Goal: Task Accomplishment & Management: Use online tool/utility

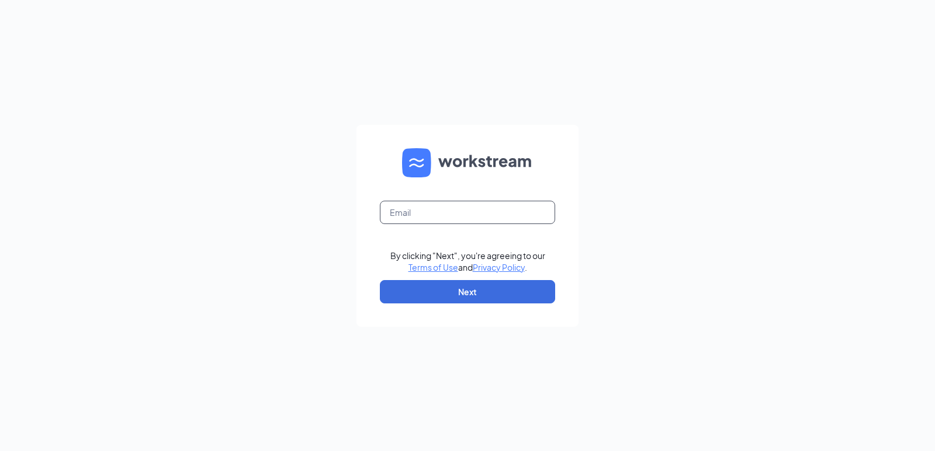
click at [440, 221] on input "text" at bounding box center [467, 212] width 175 height 23
type input "arbys7722@arbys.biz"
click at [466, 304] on form "arbys7722@arbys.biz By clicking "Next", you're agreeing to our Terms of Use and…" at bounding box center [467, 226] width 222 height 202
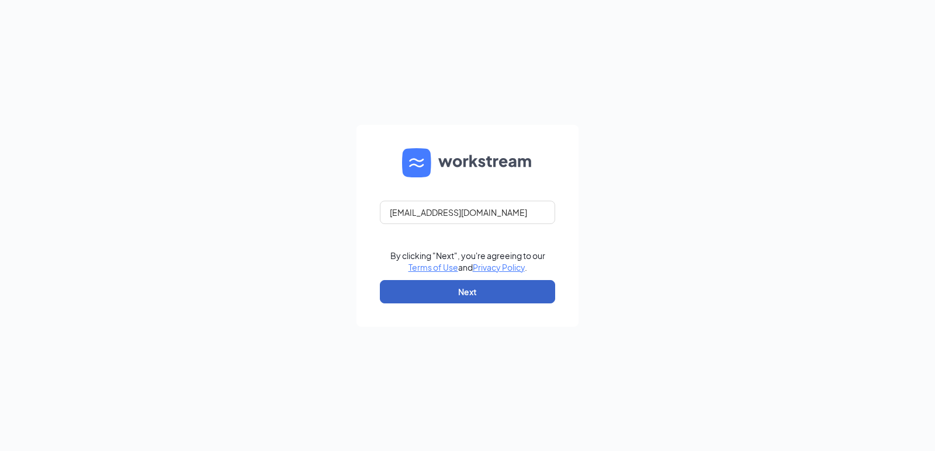
click at [464, 294] on button "Next" at bounding box center [467, 291] width 175 height 23
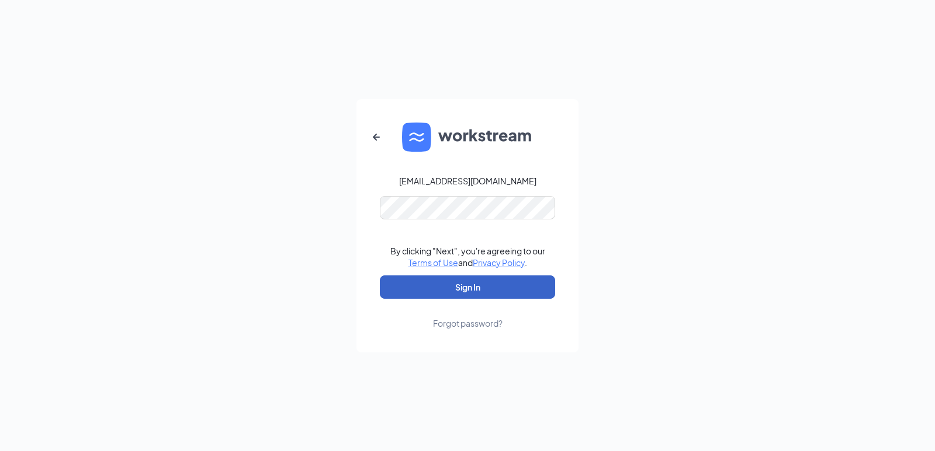
click at [481, 291] on button "Sign In" at bounding box center [467, 287] width 175 height 23
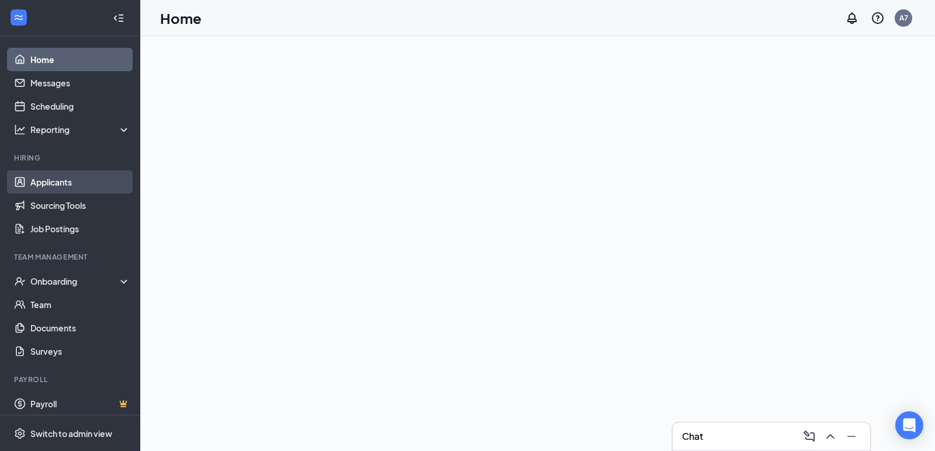
click at [50, 191] on link "Applicants" at bounding box center [80, 182] width 100 height 23
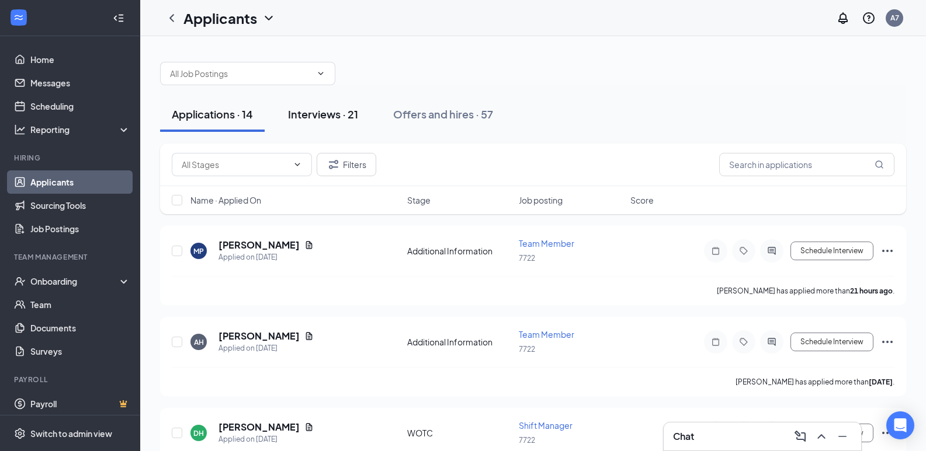
click at [322, 121] on div "Interviews · 21" at bounding box center [323, 114] width 70 height 15
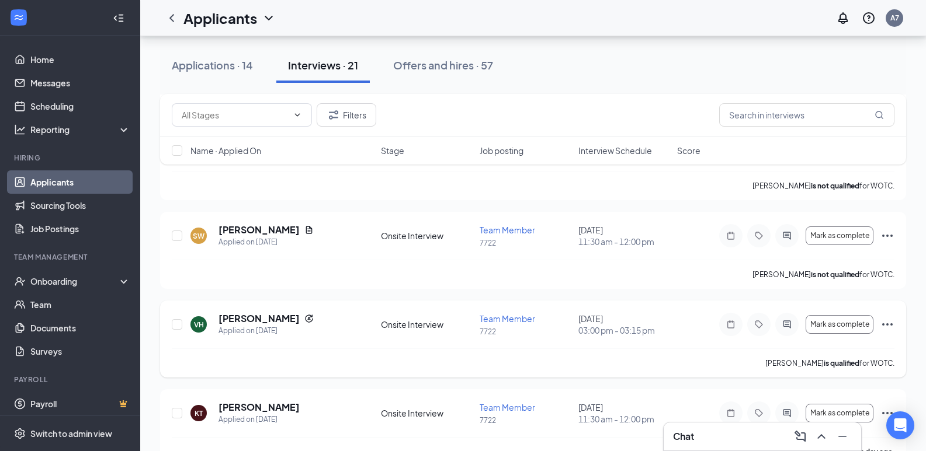
scroll to position [175, 0]
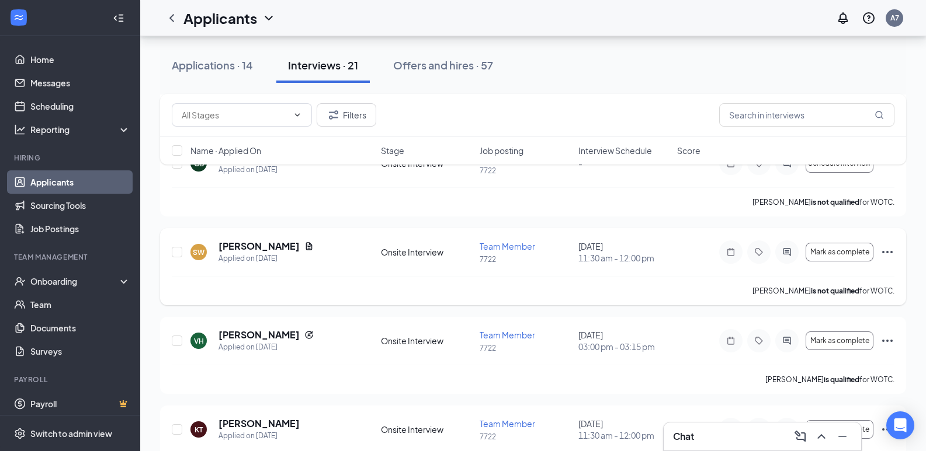
click at [882, 252] on icon "Ellipses" at bounding box center [887, 252] width 14 height 14
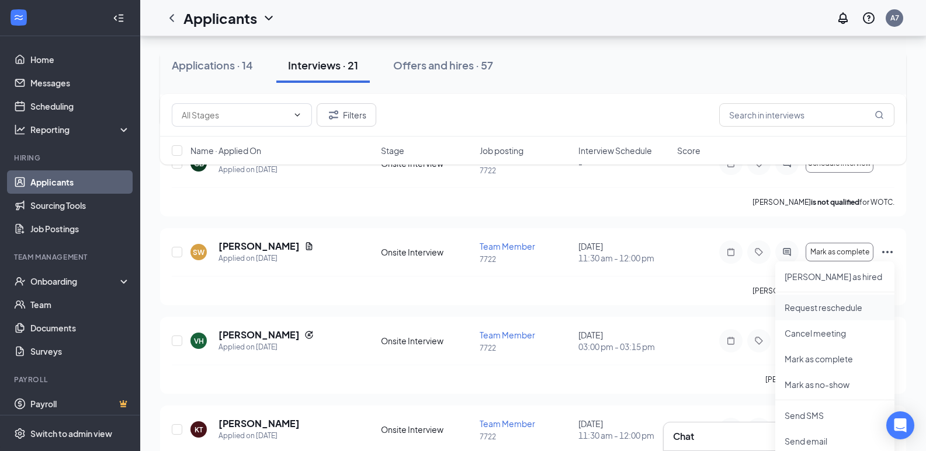
click at [824, 306] on p "Request reschedule" at bounding box center [834, 308] width 100 height 12
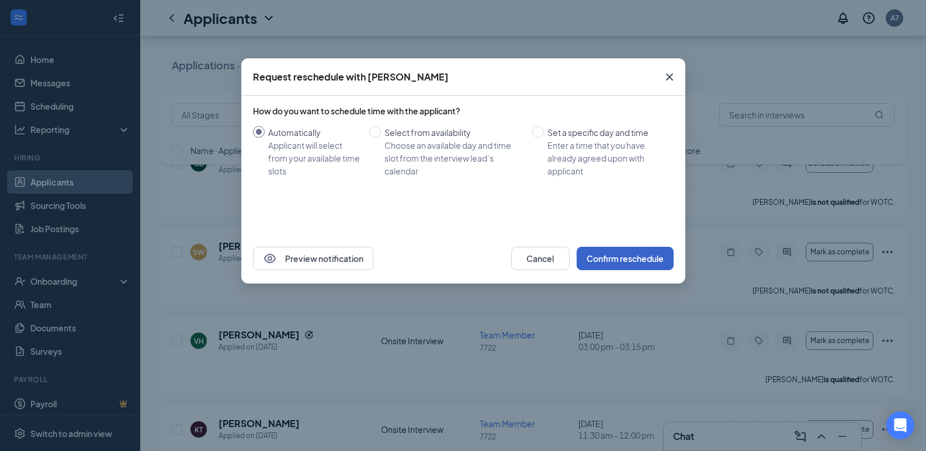
click at [608, 253] on button "Confirm reschedule" at bounding box center [624, 258] width 97 height 23
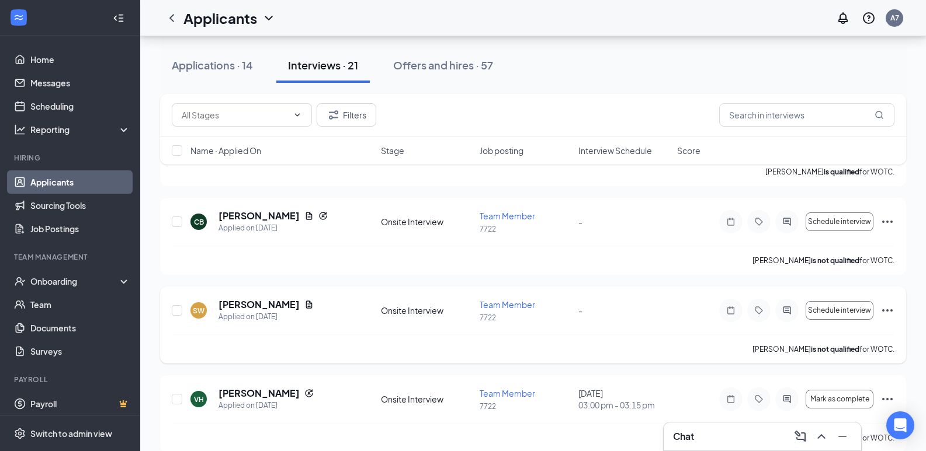
scroll to position [0, 0]
